Goal: Task Accomplishment & Management: Use online tool/utility

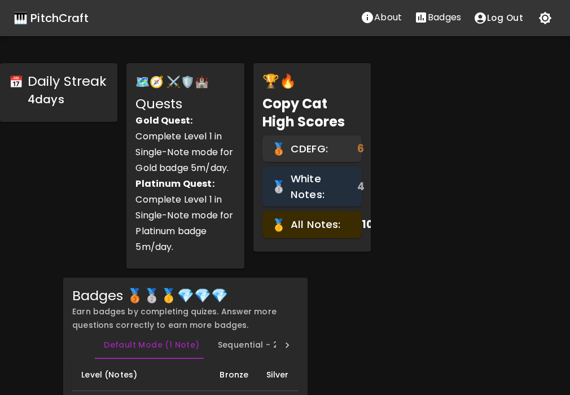
click at [69, 22] on div "🎹 PitchCraft" at bounding box center [51, 18] width 75 height 18
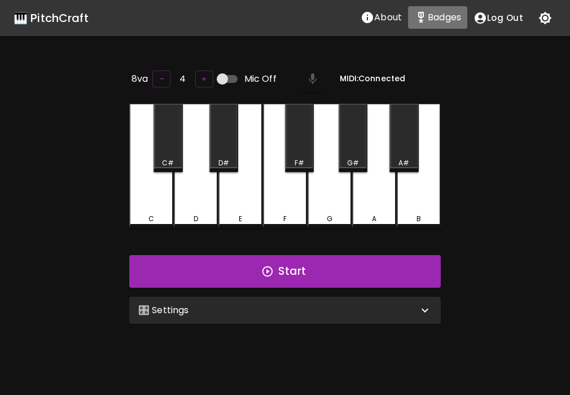
click at [440, 21] on p "Badges" at bounding box center [444, 18] width 33 height 14
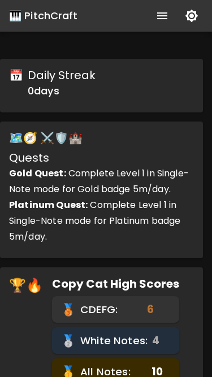
click at [166, 15] on icon "show more" at bounding box center [162, 16] width 14 height 14
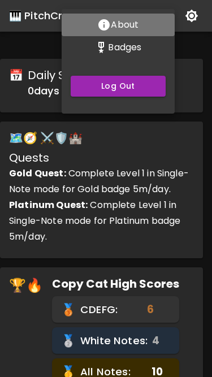
click at [166, 15] on button "About" at bounding box center [118, 25] width 113 height 23
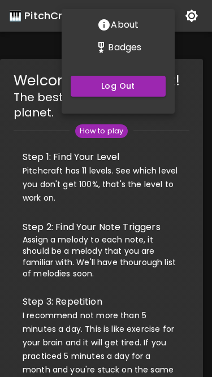
click at [195, 49] on div at bounding box center [106, 188] width 212 height 377
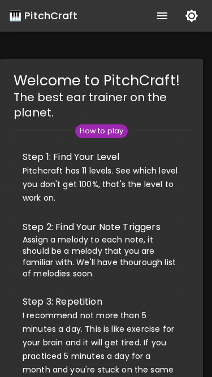
click at [156, 19] on icon "show more" at bounding box center [162, 16] width 14 height 14
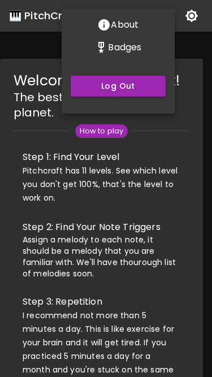
click at [133, 55] on button "Badges" at bounding box center [118, 47] width 113 height 23
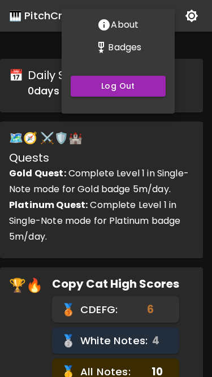
click at [187, 59] on div at bounding box center [106, 188] width 212 height 377
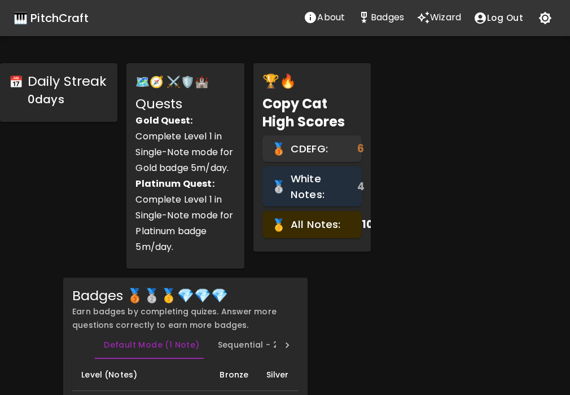
click at [256, 25] on button "Wizard" at bounding box center [439, 17] width 57 height 23
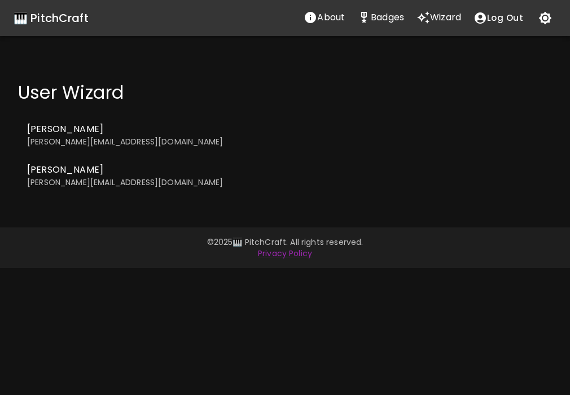
click at [104, 94] on h4 "User Wizard" at bounding box center [285, 92] width 534 height 23
click at [95, 143] on p "alice@example.com" at bounding box center [285, 141] width 516 height 11
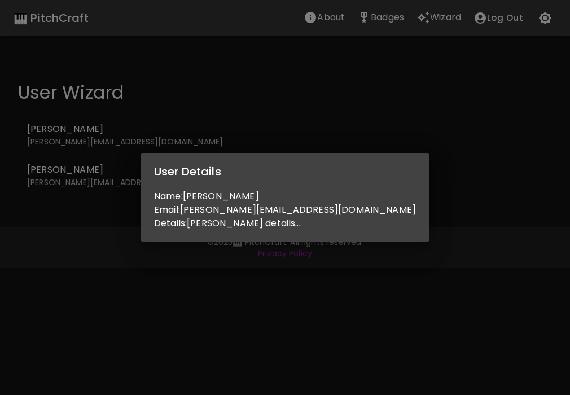
click at [127, 177] on div "User Details Name: Alice Email: alice@example.com Details: Alice details..." at bounding box center [285, 197] width 570 height 395
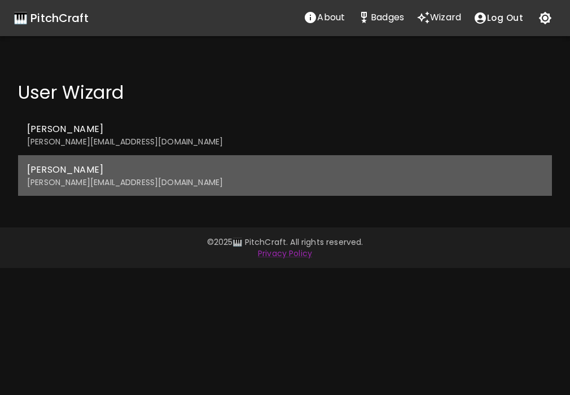
click at [101, 176] on span "Bob" at bounding box center [285, 170] width 516 height 14
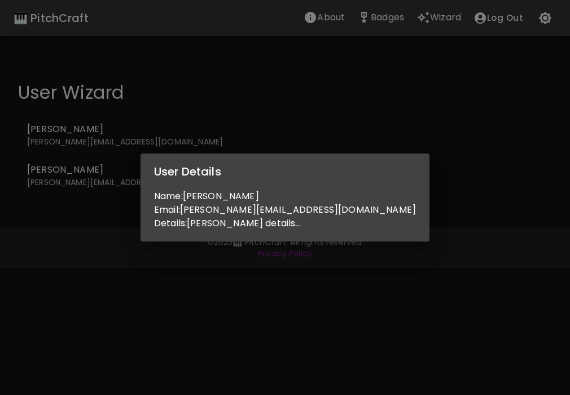
click at [114, 189] on div "User Details Name: Bob Email: bob@example.com Details: Bob details..." at bounding box center [285, 197] width 570 height 395
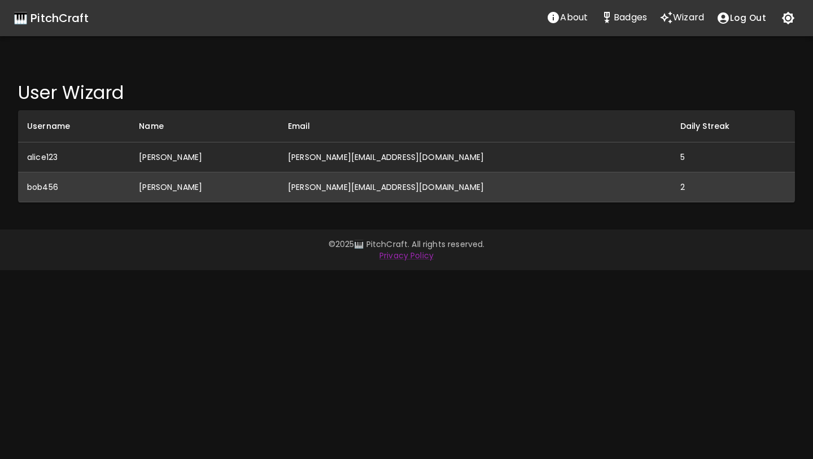
click at [256, 190] on td "bob@example.com" at bounding box center [475, 187] width 392 height 30
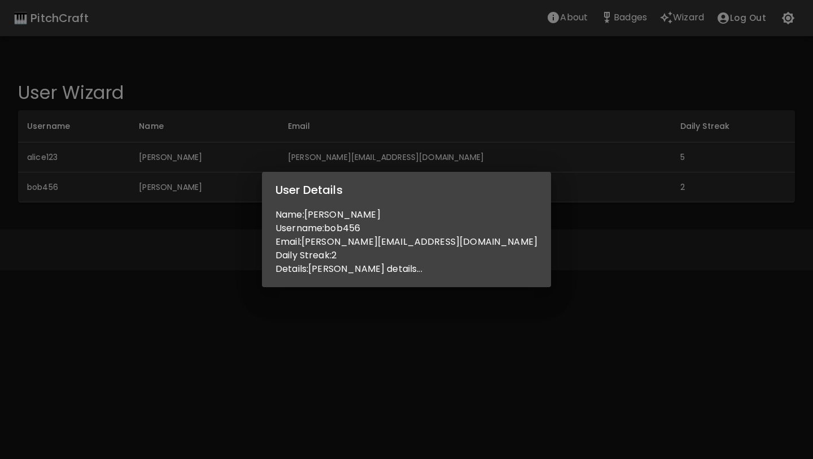
click at [256, 194] on div "User Details Name: Bob Username: bob456 Email: bob@example.com Daily Streak: 2 …" at bounding box center [406, 229] width 813 height 459
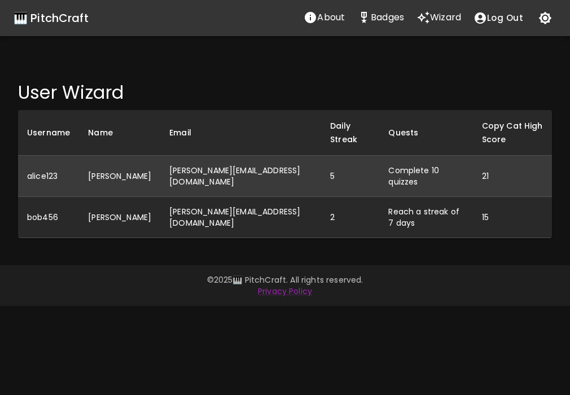
click at [379, 156] on td "Complete 10 quizzes" at bounding box center [425, 176] width 93 height 41
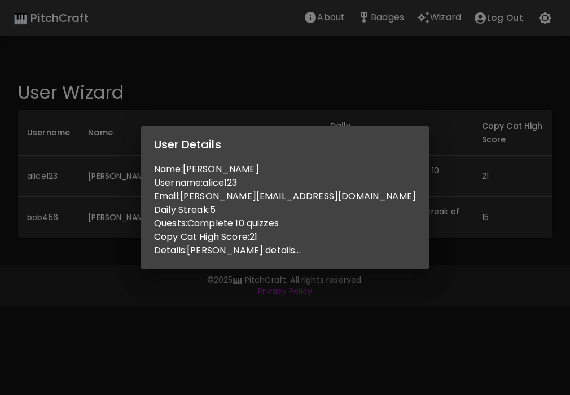
click at [343, 90] on div "User Details Name: Alice Username: alice123 Email: alice@example.com Daily Stre…" at bounding box center [285, 197] width 570 height 395
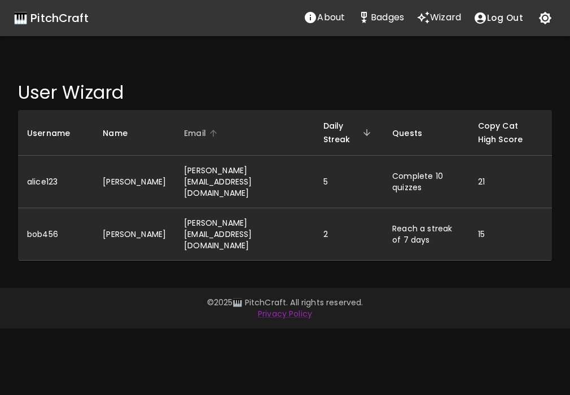
click at [184, 132] on span "Email" at bounding box center [202, 133] width 37 height 14
click at [324, 132] on span "Daily Streak" at bounding box center [349, 132] width 51 height 27
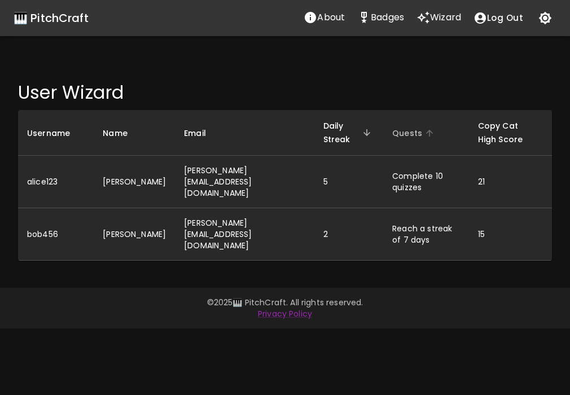
click at [392, 130] on span "Quests" at bounding box center [414, 133] width 45 height 14
click at [478, 131] on span "Copy Cat High Score" at bounding box center [510, 132] width 65 height 27
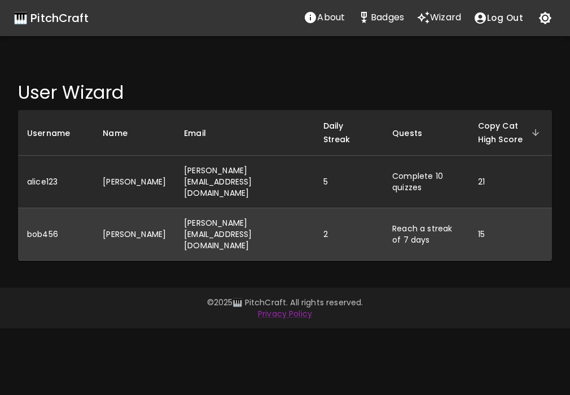
click at [205, 208] on td "bob@example.com" at bounding box center [244, 234] width 139 height 53
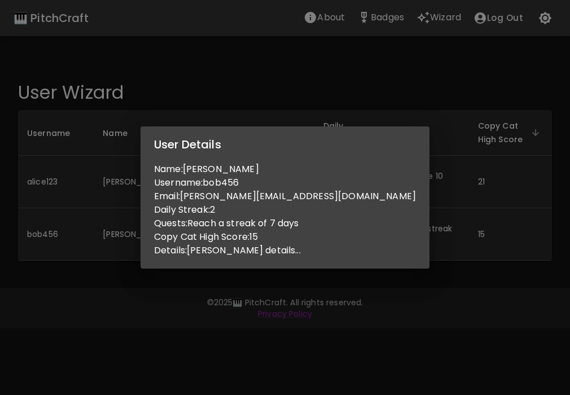
click at [154, 230] on div "User Details Name: Bob Username: bob456 Email: bob@example.com Daily Streak: 2 …" at bounding box center [285, 197] width 570 height 395
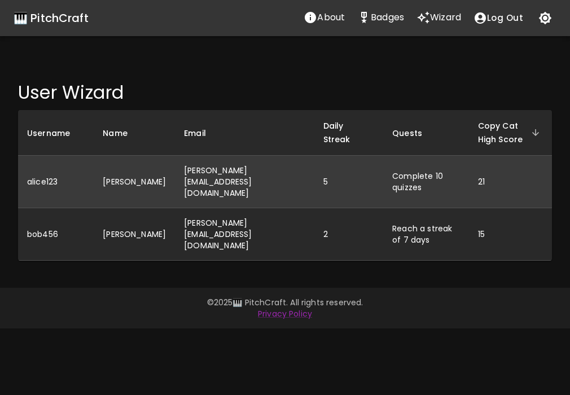
click at [197, 171] on td "alice@example.com" at bounding box center [244, 182] width 139 height 53
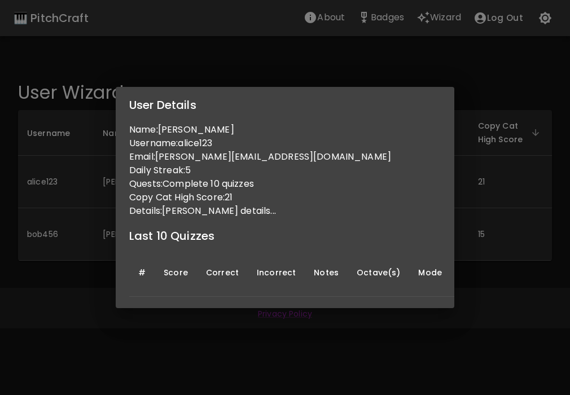
click at [337, 343] on div "User Details Name: Alice Username: alice123 Email: alice@example.com Daily Stre…" at bounding box center [285, 197] width 570 height 395
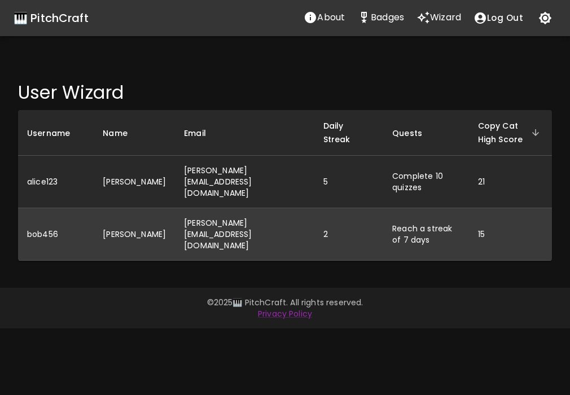
click at [210, 208] on td "bob@example.com" at bounding box center [244, 234] width 139 height 53
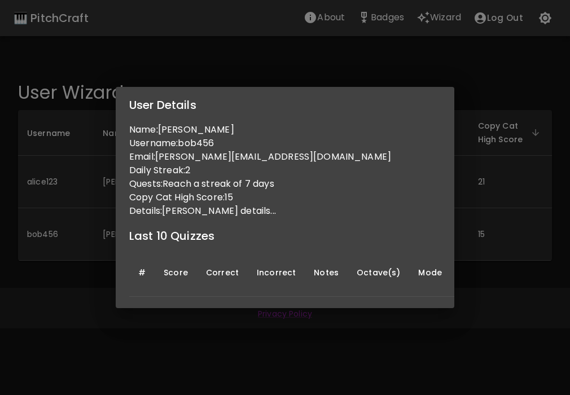
click at [281, 343] on div "User Details Name: Bob Username: bob456 Email: bob@example.com Daily Streak: 2 …" at bounding box center [285, 197] width 570 height 395
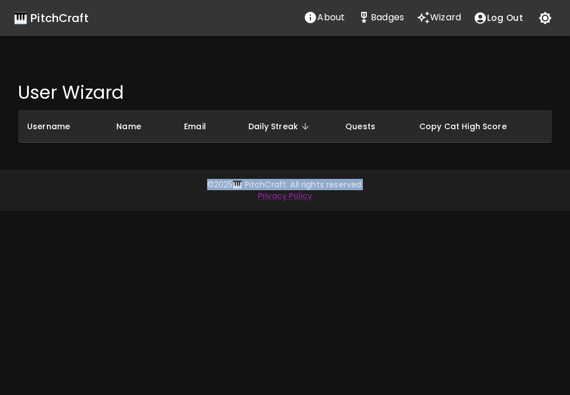
drag, startPoint x: 81, startPoint y: 156, endPoint x: 119, endPoint y: 197, distance: 55.5
click at [120, 197] on div "🎹 PitchCraft About Badges Wizard Log Out User Wizard Username Name Email Daily …" at bounding box center [285, 197] width 570 height 395
